Goal: Task Accomplishment & Management: Use online tool/utility

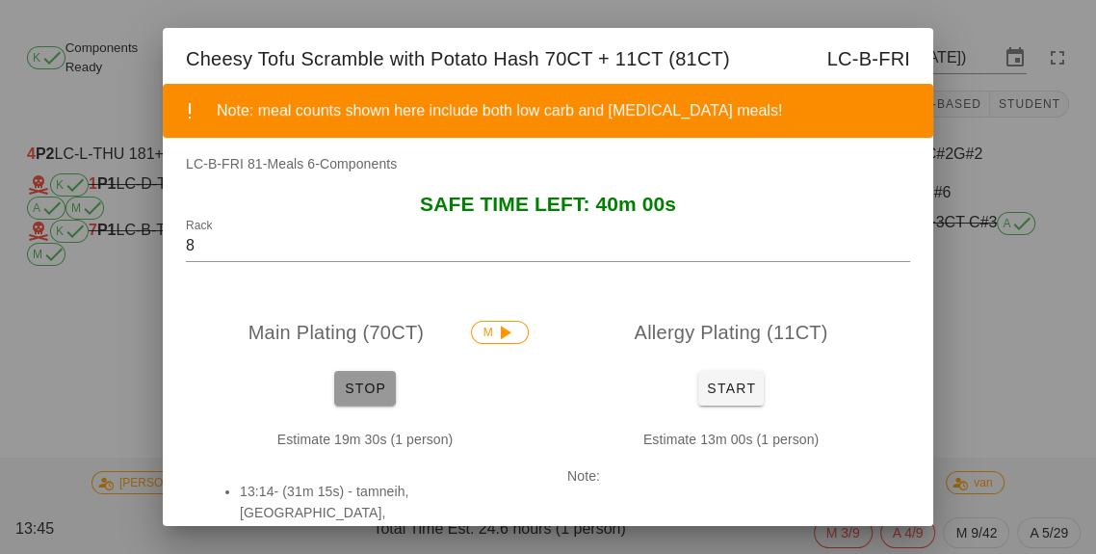
click at [375, 396] on span "Stop" at bounding box center [365, 388] width 46 height 15
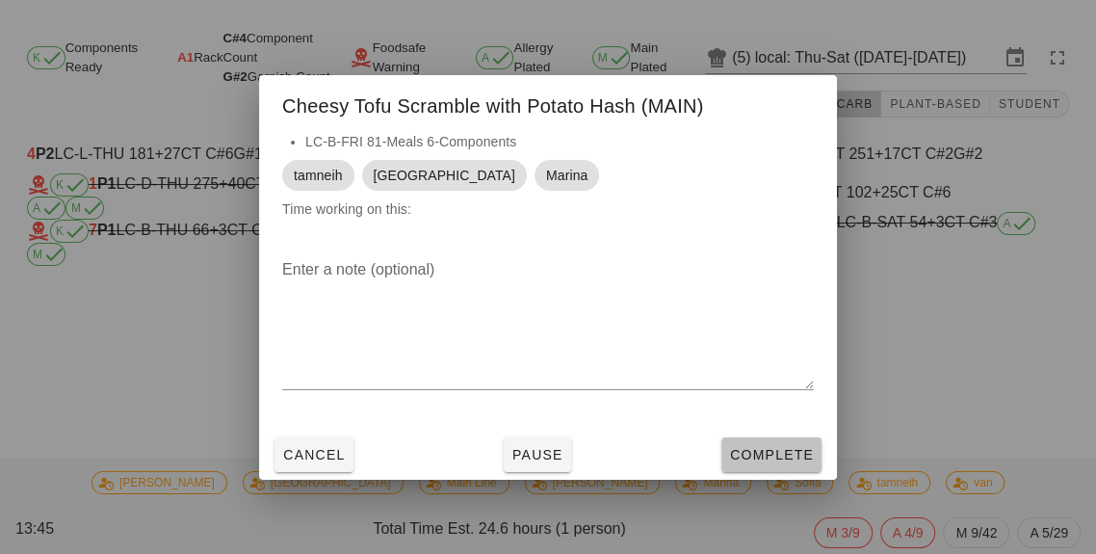
click at [743, 472] on button "Complete" at bounding box center [772, 454] width 100 height 35
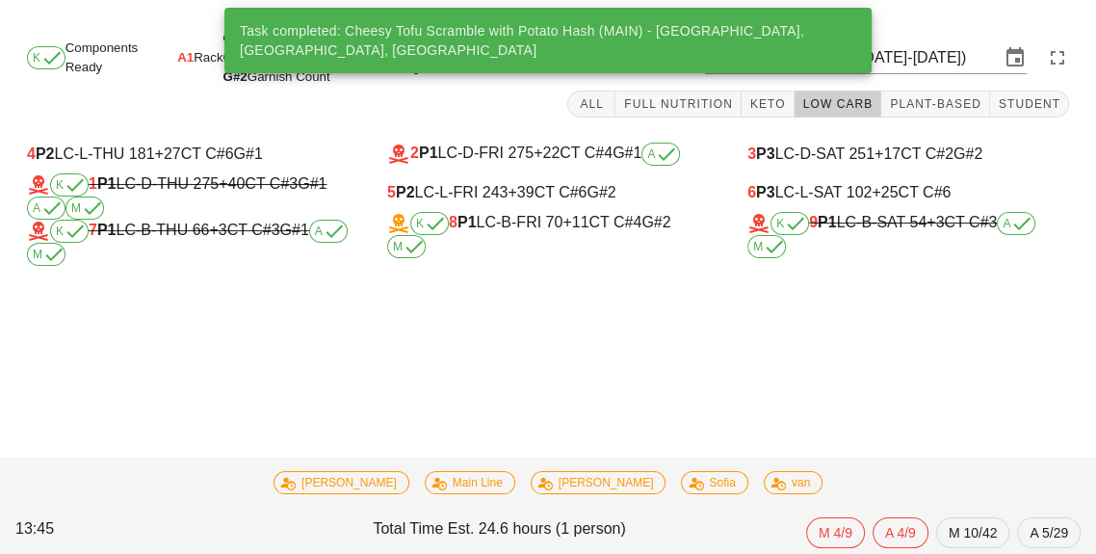
click at [672, 144] on icon at bounding box center [666, 154] width 23 height 23
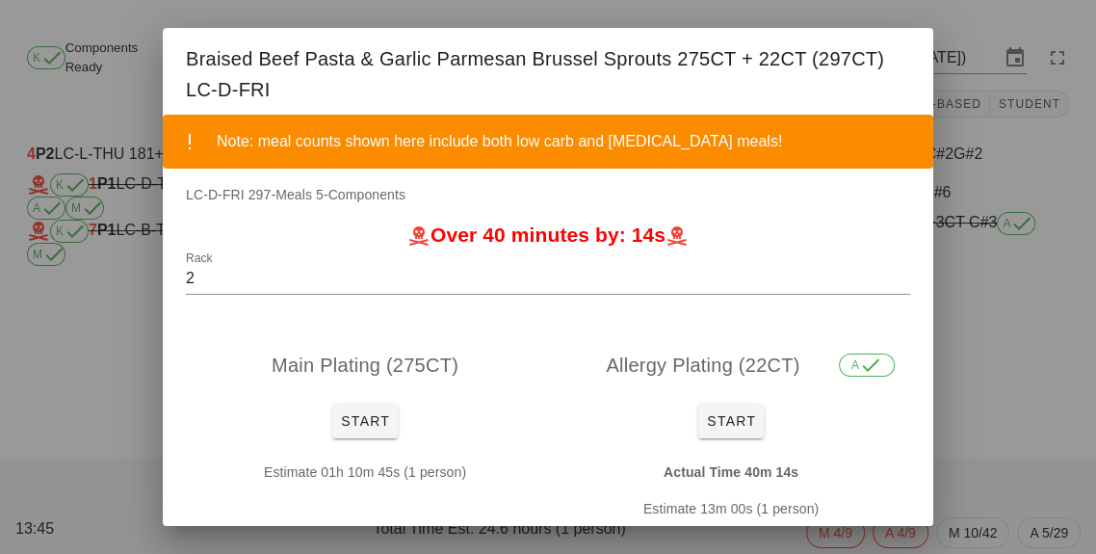
click at [1008, 313] on div at bounding box center [548, 277] width 1096 height 554
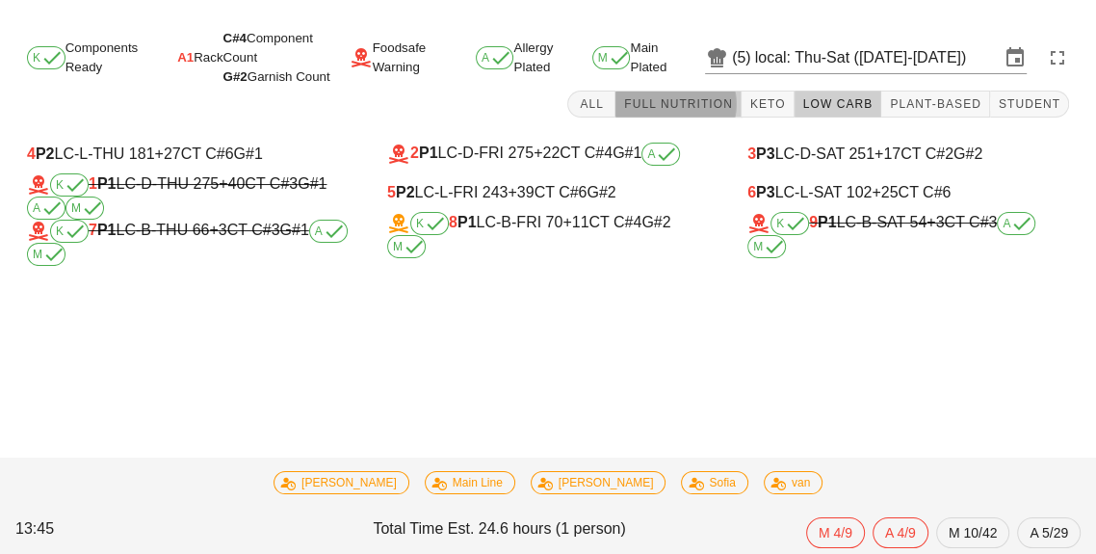
click at [698, 113] on button "Full Nutrition" at bounding box center [679, 104] width 126 height 27
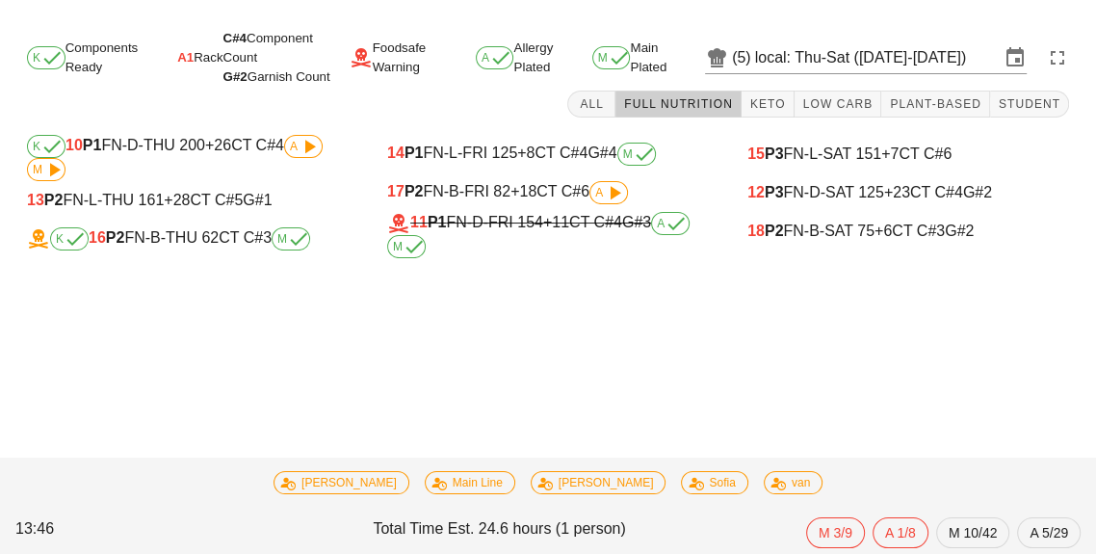
click at [607, 223] on div "11 P1 FN-D-FRI 154 +11 CT C#4 G#3 A M" at bounding box center [548, 235] width 322 height 46
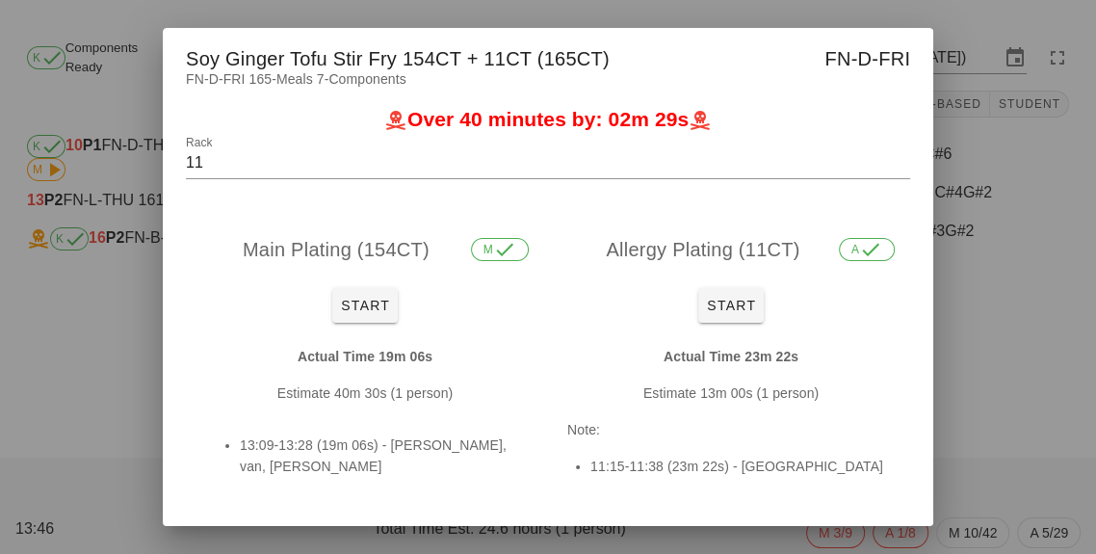
click at [994, 380] on div at bounding box center [548, 277] width 1096 height 554
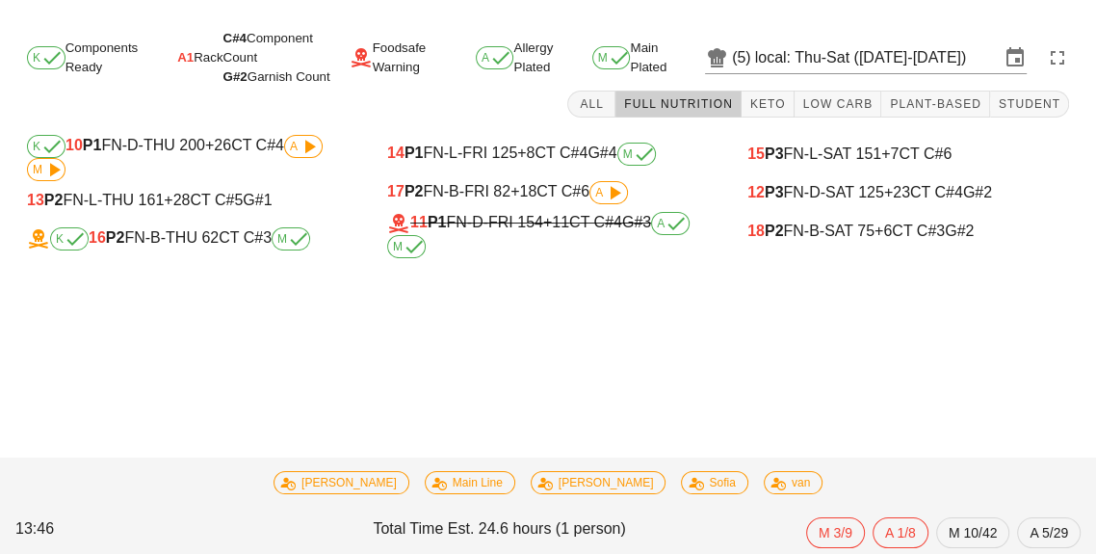
click at [617, 198] on icon at bounding box center [614, 192] width 23 height 23
type input "17"
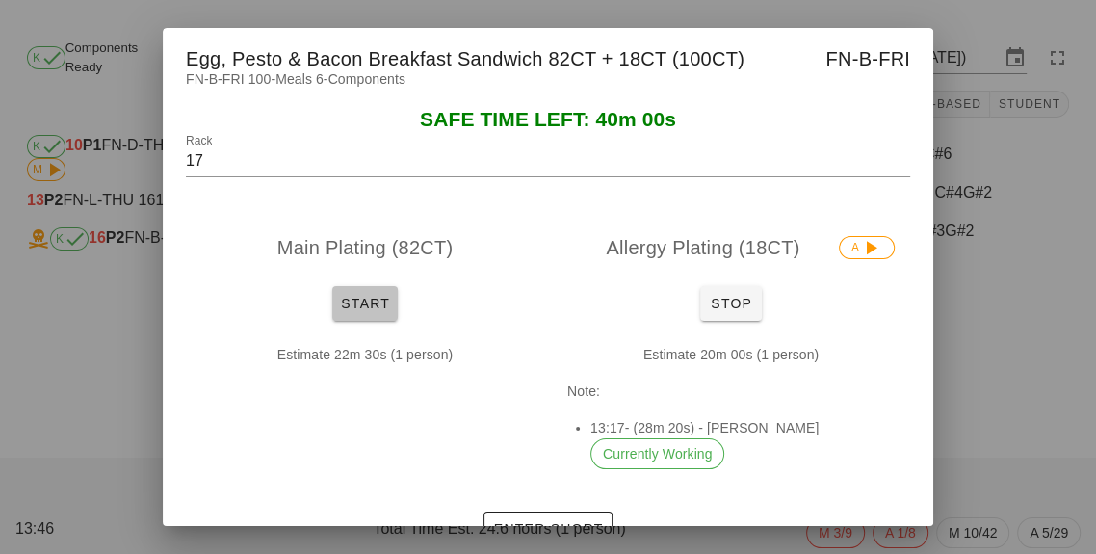
click at [385, 321] on button "Start" at bounding box center [365, 303] width 66 height 35
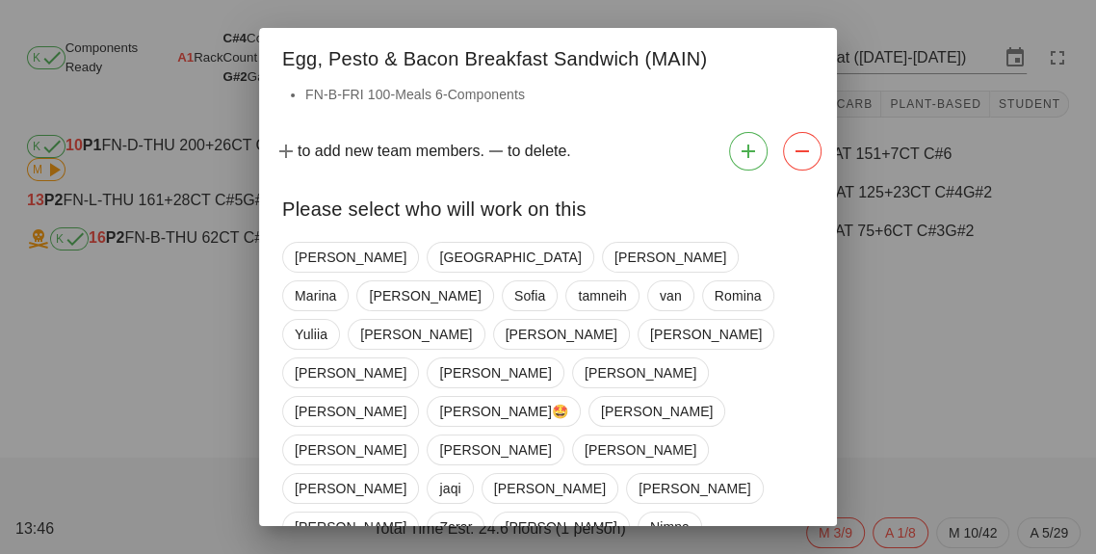
click at [410, 270] on div "[PERSON_NAME] [PERSON_NAME] [PERSON_NAME] [PERSON_NAME] [PERSON_NAME] [PERSON_N…" at bounding box center [548, 527] width 532 height 586
click at [439, 272] on span "[GEOGRAPHIC_DATA]" at bounding box center [510, 257] width 142 height 29
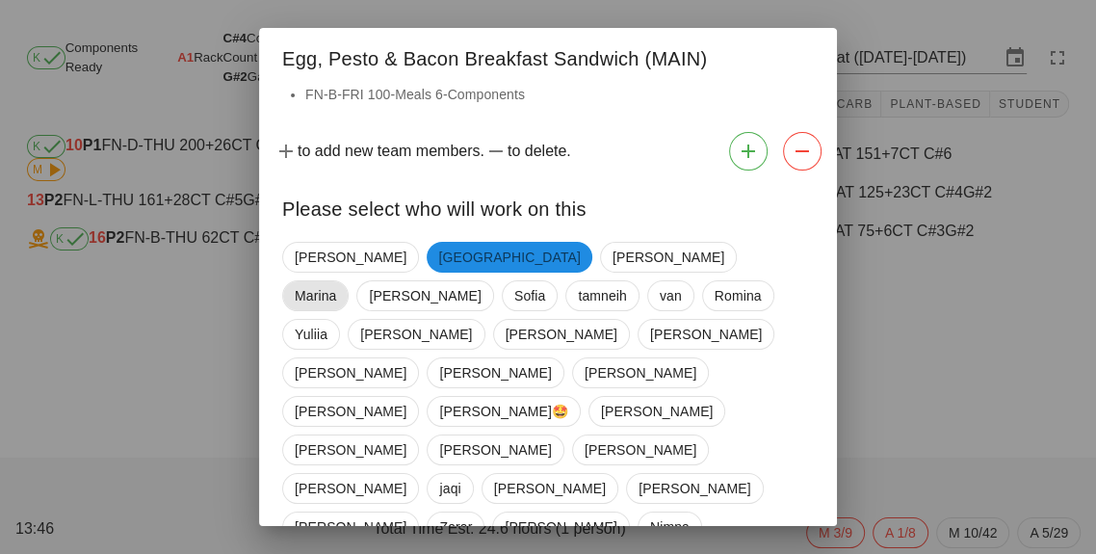
click at [336, 281] on span "Marina" at bounding box center [315, 295] width 41 height 29
click at [625, 281] on span "tamneih" at bounding box center [600, 295] width 49 height 29
